Goal: Information Seeking & Learning: Find specific fact

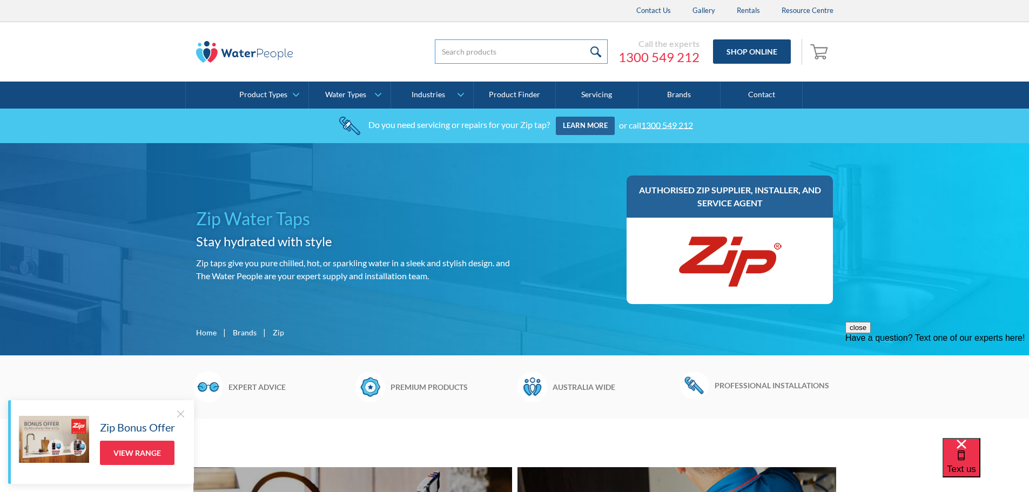
click at [488, 48] on input "search" at bounding box center [521, 51] width 173 height 24
type input "93703zip"
click at [596, 51] on input "submit" at bounding box center [595, 51] width 23 height 24
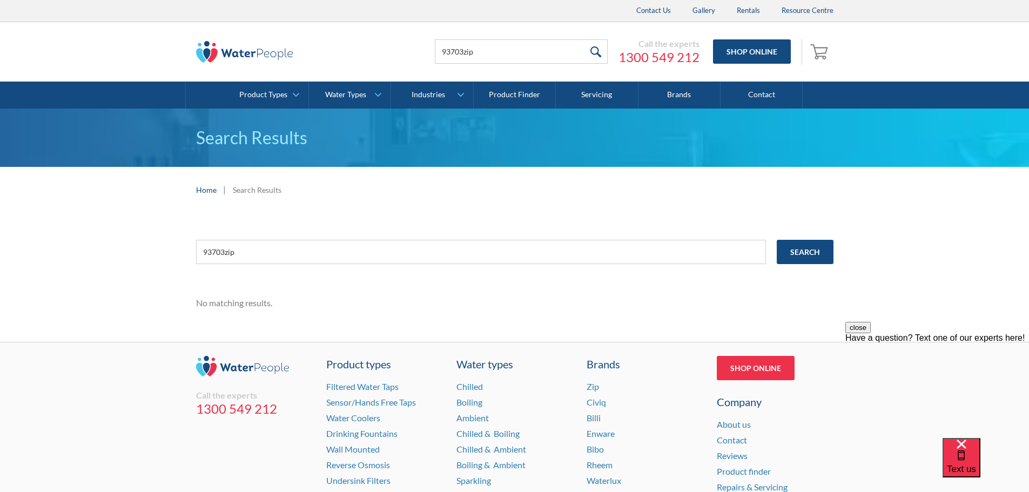
click at [594, 48] on input "submit" at bounding box center [595, 51] width 23 height 24
click at [320, 251] on input "93703zip" at bounding box center [481, 252] width 570 height 24
